Goal: Information Seeking & Learning: Learn about a topic

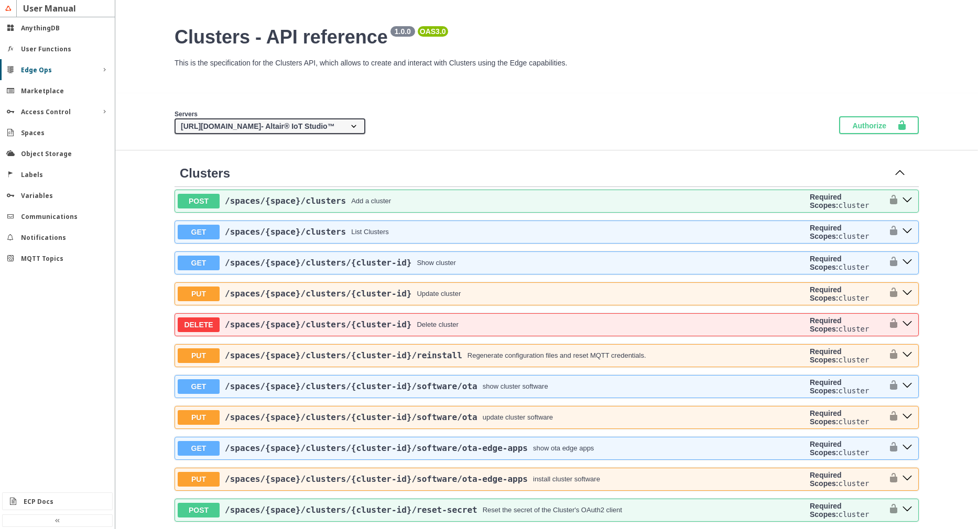
click at [581, 146] on div "Servers [URL][DOMAIN_NAME] - Altair® IoT Studio™ {protocol}://{address} - Custo…" at bounding box center [546, 121] width 862 height 57
